Goal: Communication & Community: Answer question/provide support

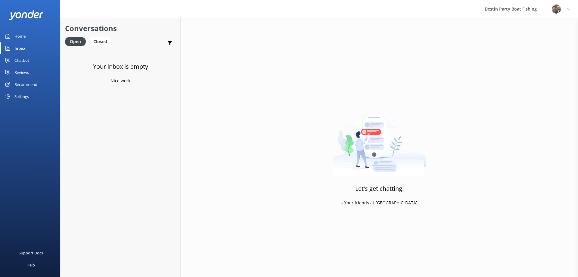
click at [20, 76] on div "Reviews" at bounding box center [21, 72] width 14 height 12
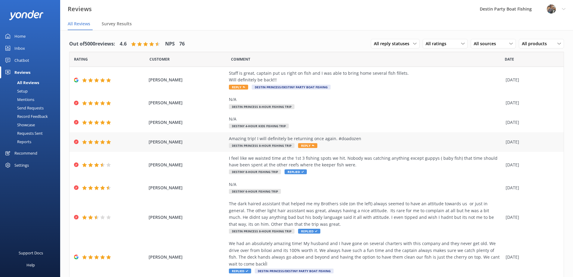
click at [303, 142] on div "Amazing trip! I will definitely be returning once again. #doadozen Destin Princ…" at bounding box center [366, 142] width 274 height 14
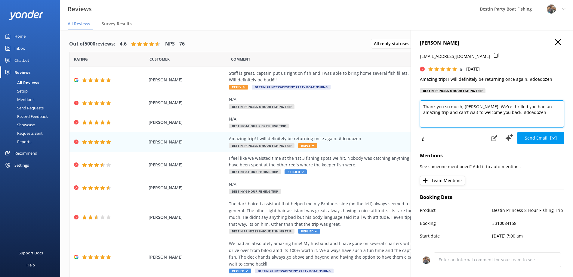
drag, startPoint x: 529, startPoint y: 113, endPoint x: 496, endPoint y: 116, distance: 32.9
click at [496, 116] on textarea "Thank you so much, [PERSON_NAME]! We're thrilled you had an amazing trip and ca…" at bounding box center [492, 113] width 144 height 27
type textarea "Thank you so much, [PERSON_NAME]! We're thrilled you had an amazing trip and ca…"
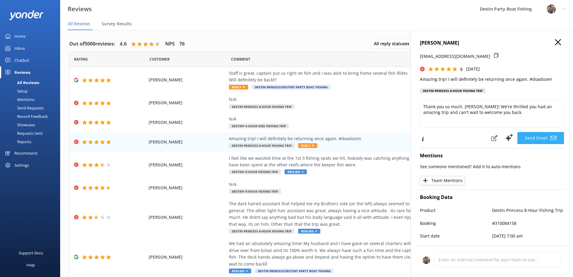
click at [530, 137] on button "Send Email" at bounding box center [541, 138] width 47 height 12
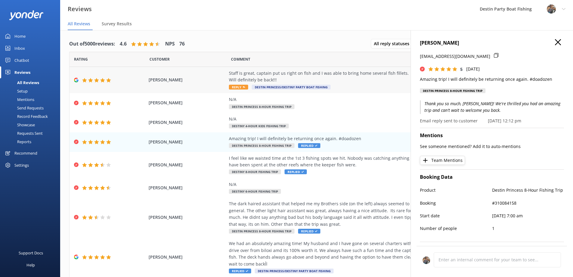
click at [234, 87] on span "Reply" at bounding box center [238, 87] width 19 height 5
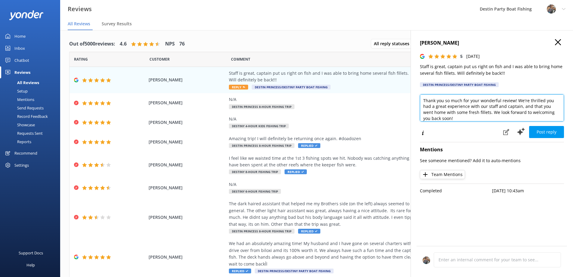
drag, startPoint x: 515, startPoint y: 100, endPoint x: 457, endPoint y: 103, distance: 57.9
click at [457, 103] on textarea "Thank you so much for your wonderful review! We're thrilled you had a great exp…" at bounding box center [492, 107] width 144 height 27
click at [424, 101] on textarea "Thank you so much for your wonderful review! We're thrilled you had a great exp…" at bounding box center [492, 107] width 144 height 27
click at [477, 114] on textarea "[PERSON_NAME], Thank you so much for your wonderful review! We're thrilled you …" at bounding box center [492, 107] width 144 height 27
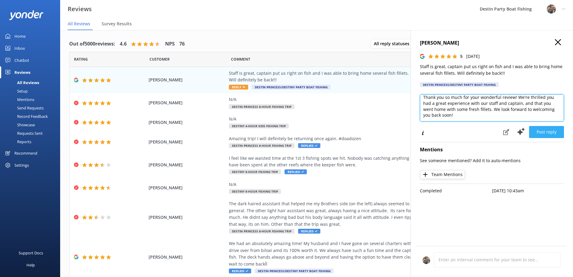
type textarea "[PERSON_NAME], Thank you so much for your wonderful review! We're thrilled you …"
click at [542, 132] on button "Post reply" at bounding box center [547, 132] width 35 height 12
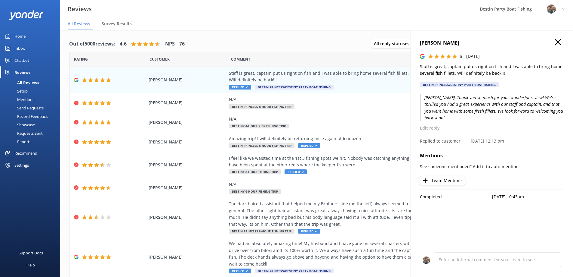
click at [558, 39] on icon "button" at bounding box center [558, 42] width 6 height 6
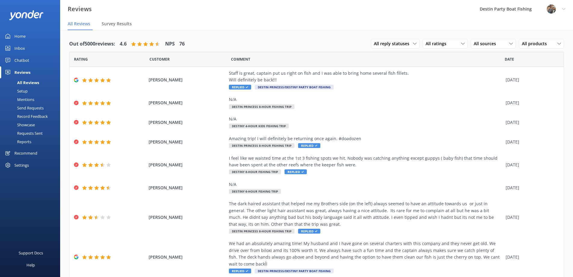
click at [13, 48] on link "Inbox" at bounding box center [30, 48] width 60 height 12
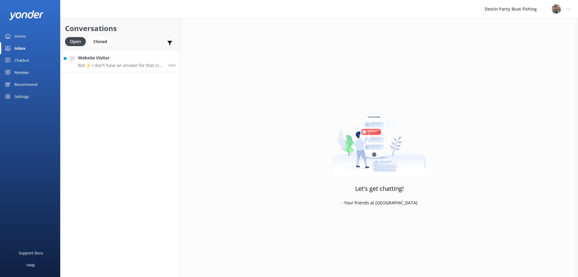
click at [146, 62] on div "Website Visitor Bot: ⚡ I don't have an answer for that in my knowledge base. Pl…" at bounding box center [121, 60] width 86 height 13
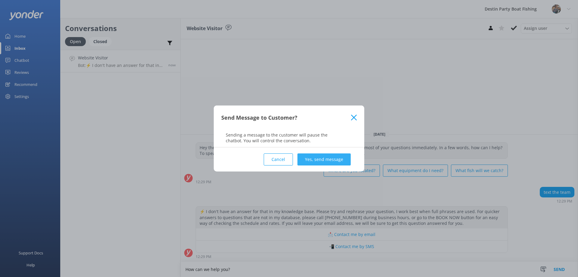
type textarea "How can we help you?"
click at [322, 162] on button "Yes, send message" at bounding box center [323, 159] width 53 height 12
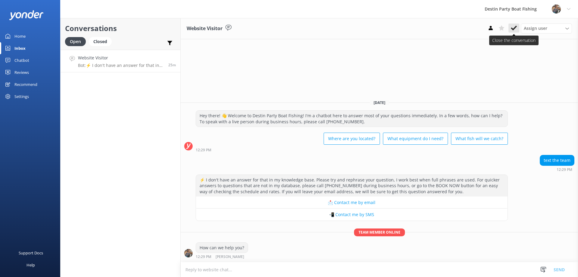
click at [514, 28] on icon at bounding box center [514, 28] width 6 height 6
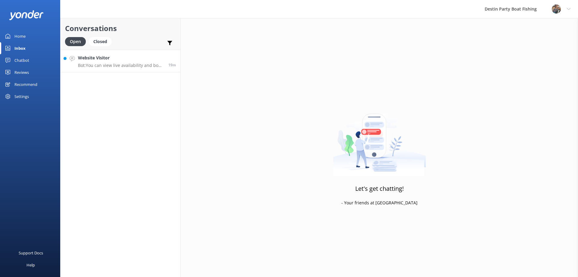
click at [107, 64] on p "Bot: You can view live availability and book your trip online at [URL][DOMAIN_N…" at bounding box center [121, 65] width 86 height 5
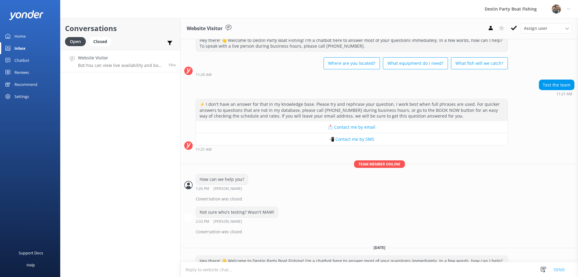
scroll to position [247, 0]
